Goal: Communication & Community: Answer question/provide support

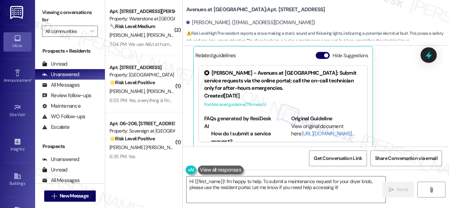
scroll to position [1696, 0]
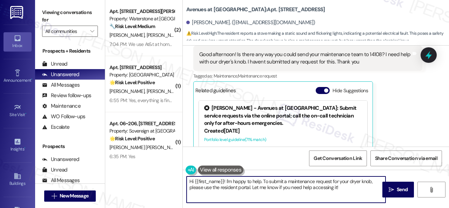
drag, startPoint x: 225, startPoint y: 180, endPoint x: 358, endPoint y: 193, distance: 133.0
click at [358, 193] on textarea "Hi {{first_name}}! I'm happy to help. To submit a maintenance request for your …" at bounding box center [286, 190] width 199 height 26
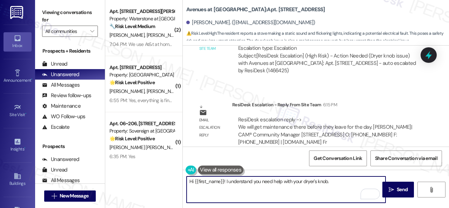
scroll to position [1976, 0]
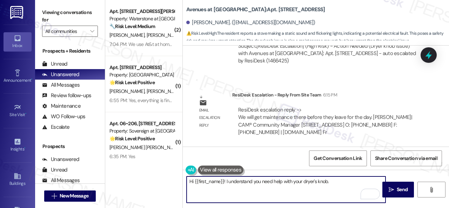
click at [227, 183] on textarea "Hi {{first_name}}! I understand you need help with your dryer's knob." at bounding box center [286, 190] width 199 height 26
click at [347, 181] on textarea "Hi {{first_name}}! I apologize for the delayed response. I understand you need …" at bounding box center [286, 190] width 199 height 26
click at [315, 187] on textarea "Hi {{first_name}}! I apologize for the delayed response. I understand you neede…" at bounding box center [286, 190] width 199 height 26
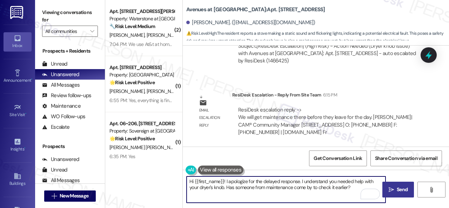
type textarea "Hi {{first_name}}! I apologize for the delayed response. I understand you neede…"
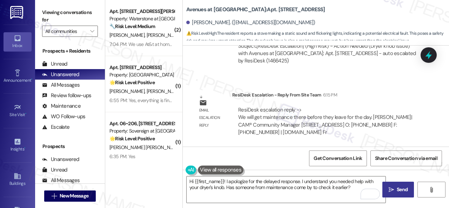
click at [397, 190] on span "Send" at bounding box center [402, 189] width 11 height 7
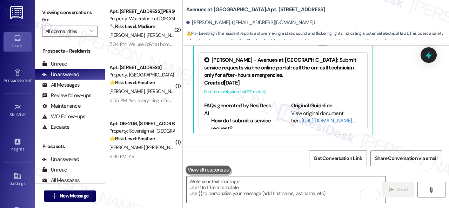
scroll to position [1736, 0]
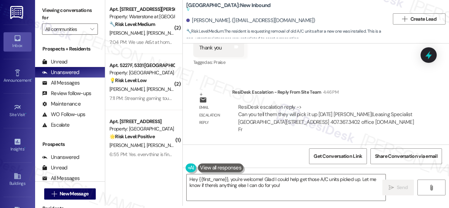
scroll to position [7929, 0]
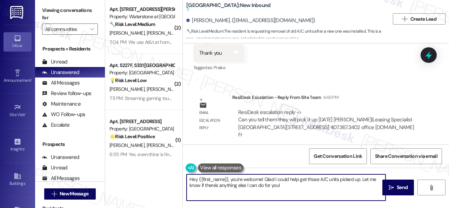
drag, startPoint x: 230, startPoint y: 178, endPoint x: 298, endPoint y: 196, distance: 71.2
click at [298, 196] on textarea "Hey {{first_name}}, you're welcome! Glad I could help get those A/C units picke…" at bounding box center [286, 187] width 199 height 26
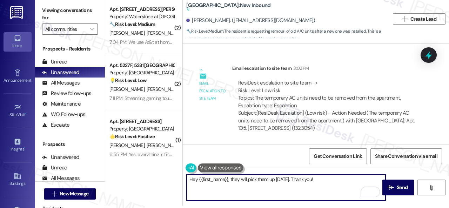
scroll to position [7753, 0]
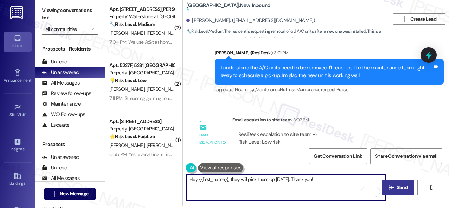
type textarea "Hey {{first_name}}, they will pick them up tomorrow. Thank you!"
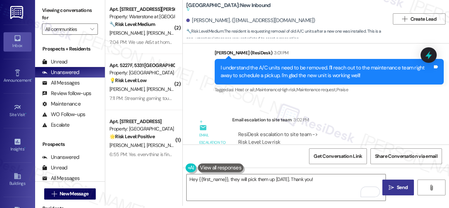
click at [390, 188] on icon "" at bounding box center [391, 188] width 5 height 6
